Goal: Transaction & Acquisition: Purchase product/service

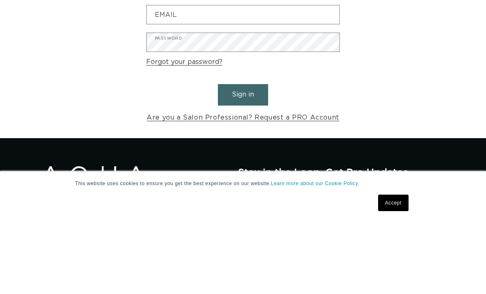
scroll to position [0, 428]
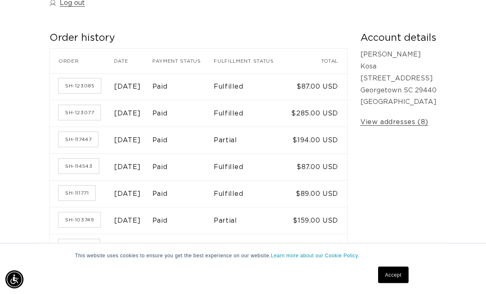
scroll to position [140, 0]
click at [87, 80] on link "SH-123085" at bounding box center [80, 85] width 42 height 15
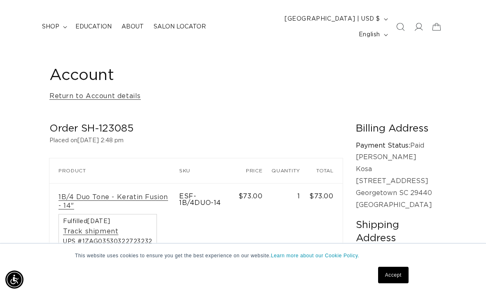
scroll to position [0, 428]
click at [136, 193] on link "1B/4 Duo Tone - Keratin Fusion - 14"" at bounding box center [115, 201] width 112 height 17
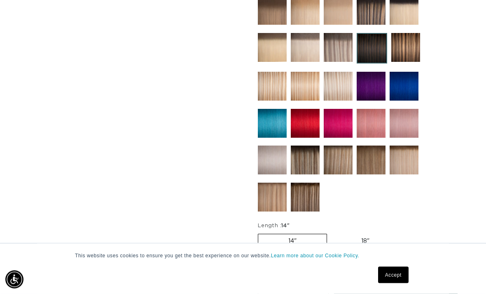
scroll to position [423, 0]
click at [394, 283] on link "Accept" at bounding box center [393, 275] width 31 height 16
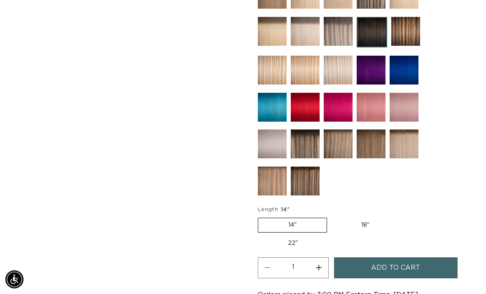
scroll to position [478, 0]
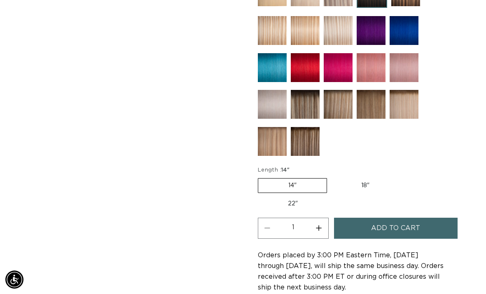
click at [319, 229] on button "Increase quantity for 1B/4 Duo Tone - Keratin Fusion" at bounding box center [319, 228] width 19 height 21
type input "2"
click at [404, 226] on span "Add to cart" at bounding box center [395, 228] width 49 height 21
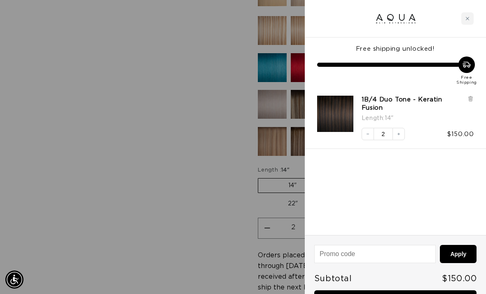
scroll to position [0, 428]
click at [370, 135] on icon "Decrease quantity" at bounding box center [368, 133] width 5 height 5
click at [227, 212] on div at bounding box center [243, 147] width 486 height 294
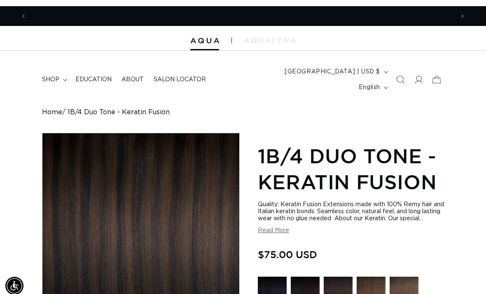
scroll to position [0, 856]
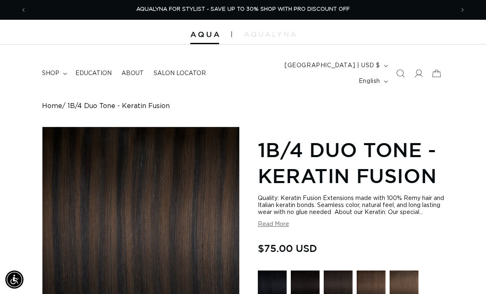
click at [61, 67] on summary "shop" at bounding box center [53, 73] width 33 height 17
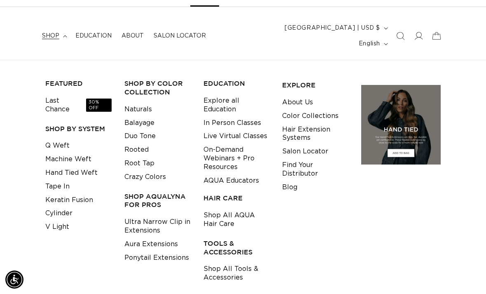
click at [229, 262] on link "Shop All Tools & Accessories" at bounding box center [237, 273] width 66 height 22
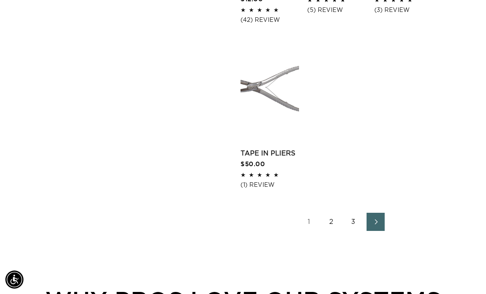
click at [333, 213] on link "2" at bounding box center [331, 222] width 18 height 18
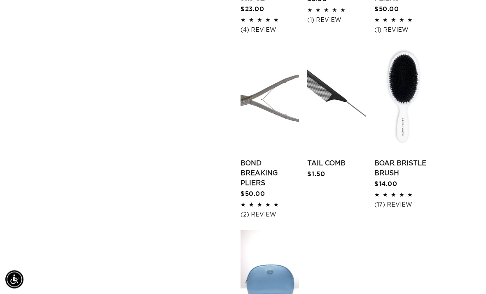
scroll to position [1035, 0]
click at [387, 158] on link "Boar Bristle Brush" at bounding box center [404, 168] width 59 height 20
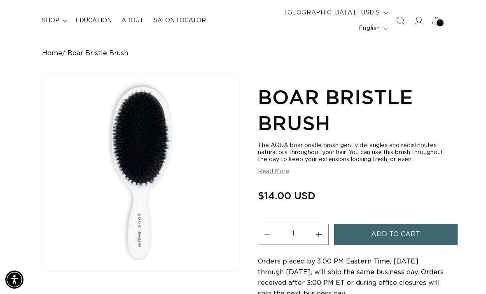
scroll to position [52, 0]
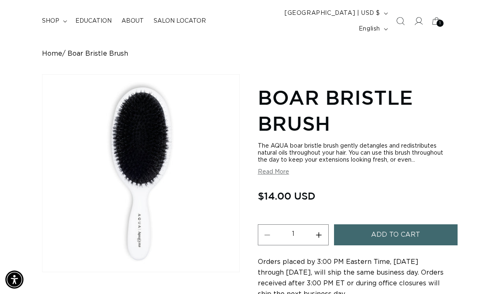
click at [411, 231] on span "Add to cart" at bounding box center [395, 234] width 49 height 21
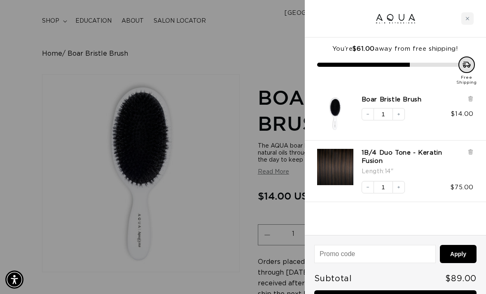
scroll to position [0, 856]
click at [199, 238] on div at bounding box center [243, 147] width 486 height 294
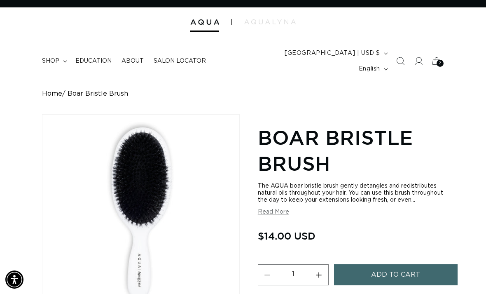
scroll to position [0, 428]
click at [437, 60] on div "2 2" at bounding box center [440, 63] width 7 height 7
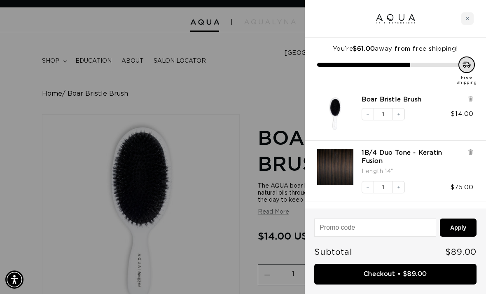
scroll to position [0, 856]
click at [430, 274] on link "Checkout • $89.00" at bounding box center [396, 274] width 162 height 21
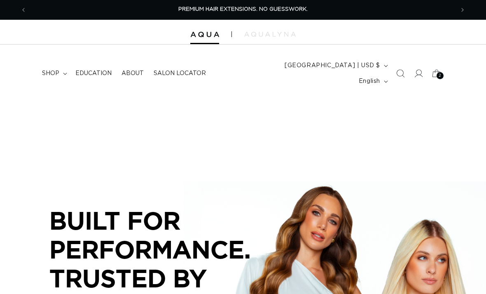
click at [435, 64] on icon at bounding box center [437, 73] width 18 height 18
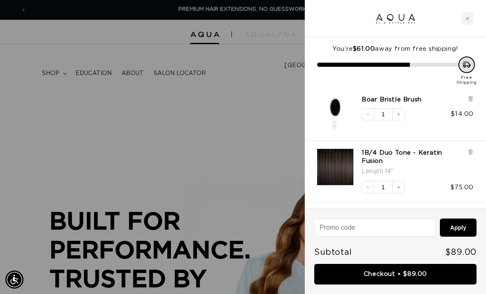
click at [397, 186] on icon "Increase quantity" at bounding box center [399, 187] width 5 height 5
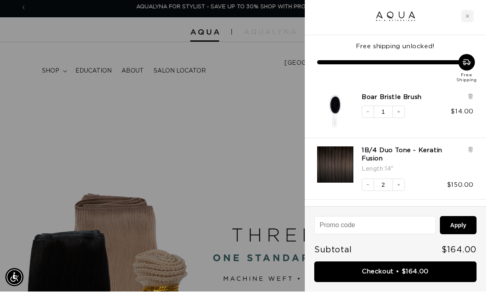
scroll to position [2, 0]
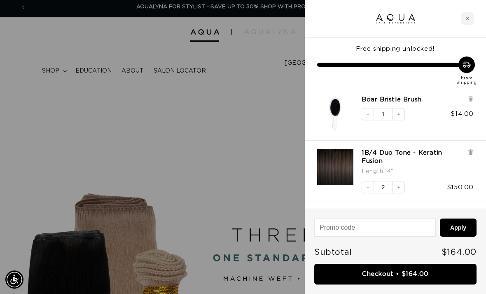
click at [424, 272] on link "Checkout • $164.00" at bounding box center [396, 274] width 162 height 21
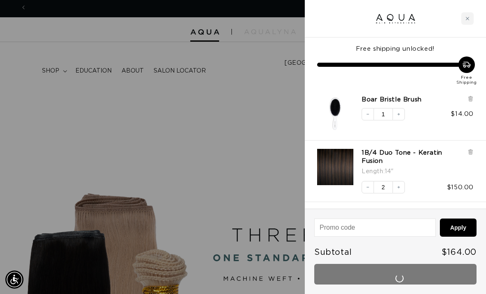
scroll to position [0, 0]
